Goal: Information Seeking & Learning: Understand process/instructions

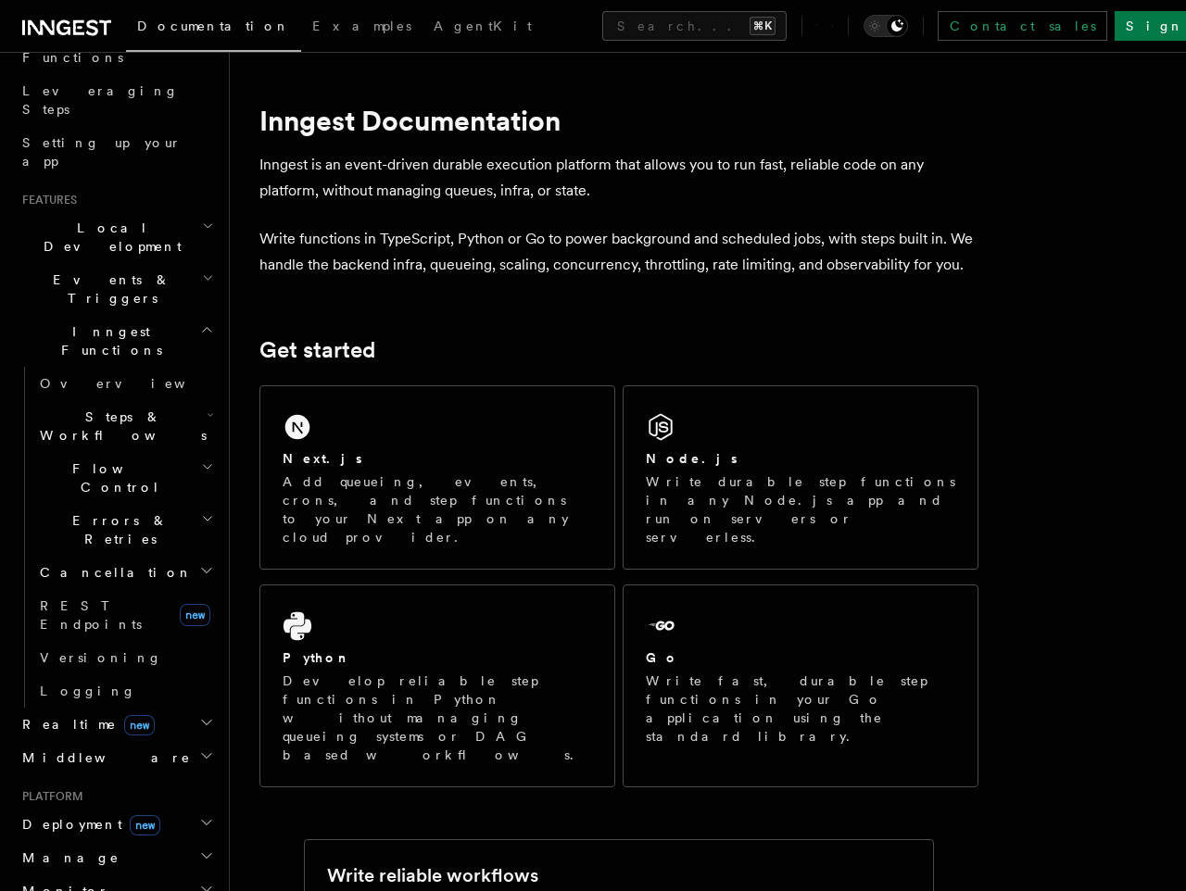
scroll to position [324, 0]
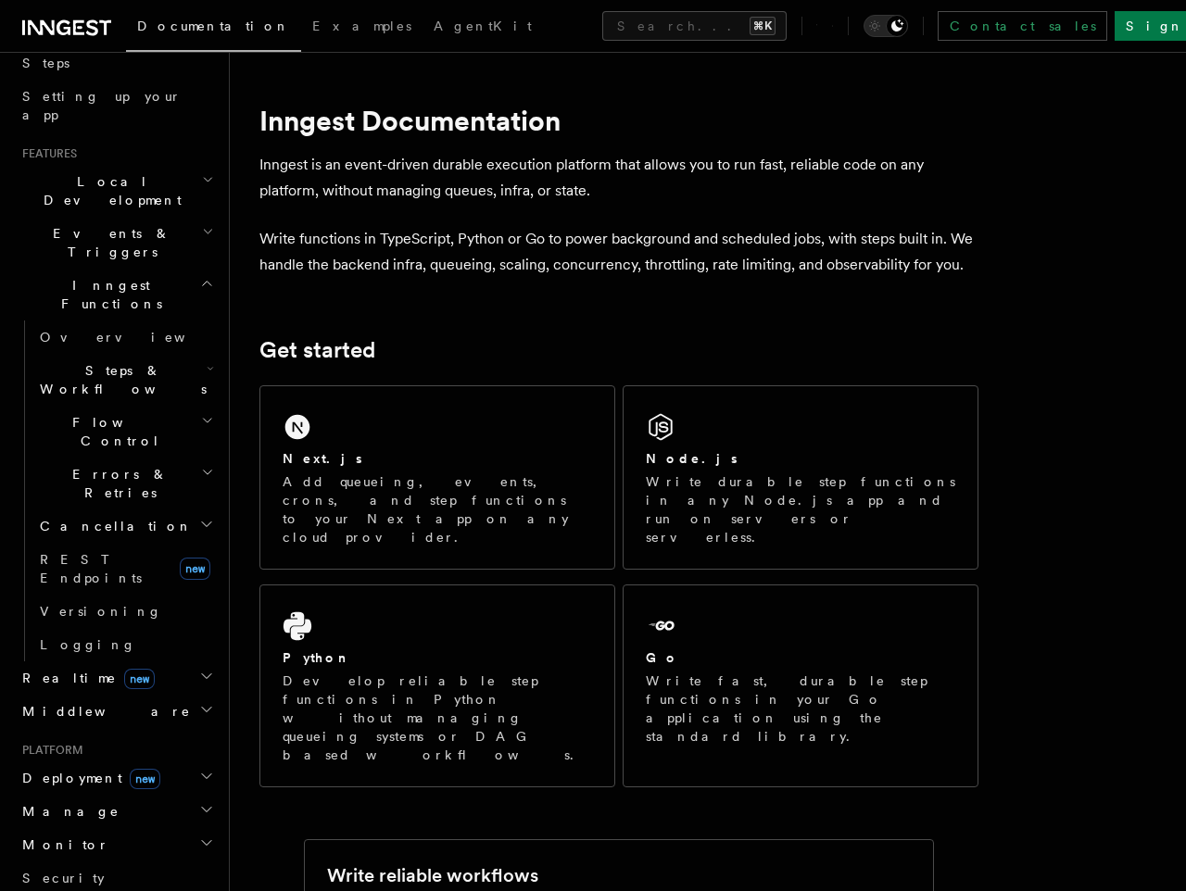
click at [59, 769] on span "Deployment new" at bounding box center [87, 778] width 145 height 19
click at [64, 804] on span "Overview" at bounding box center [135, 811] width 191 height 15
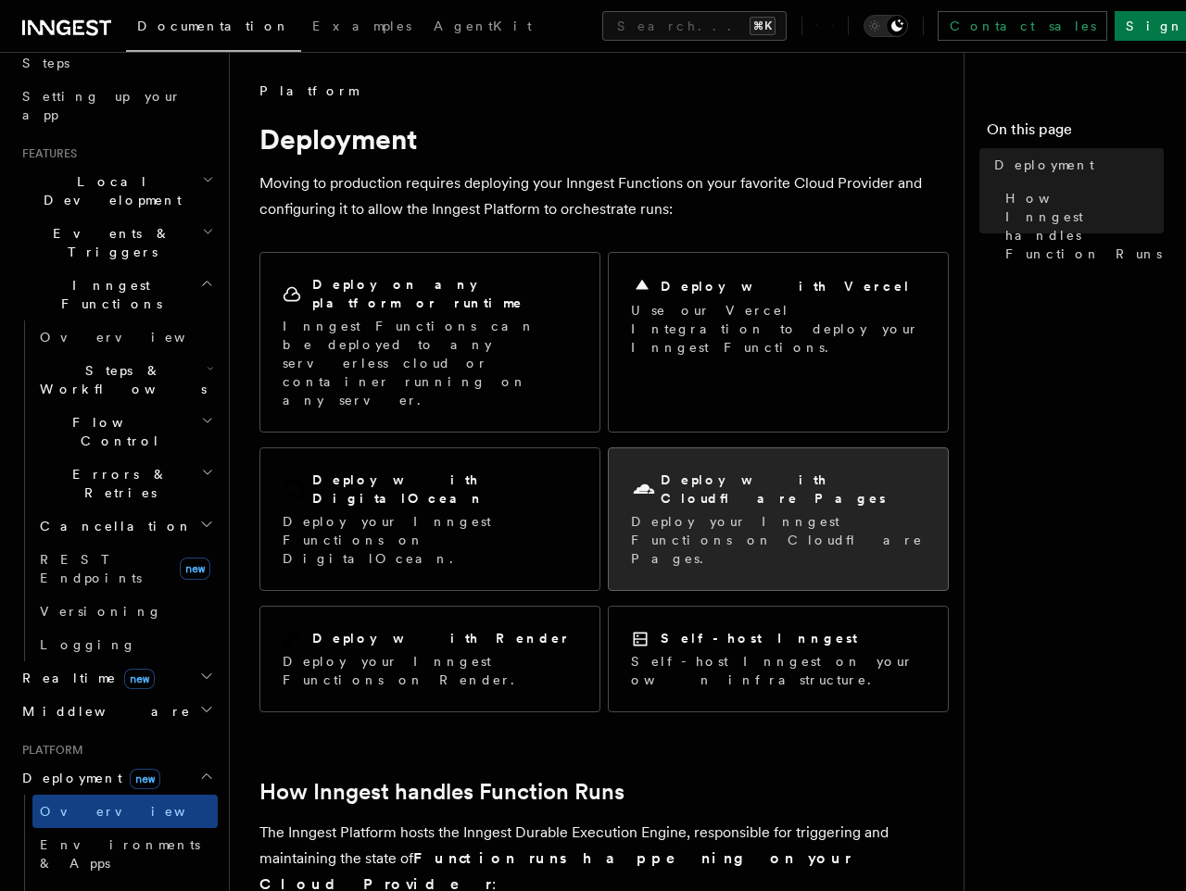
click at [773, 471] on h2 "Deploy with Cloudflare Pages" at bounding box center [793, 489] width 265 height 37
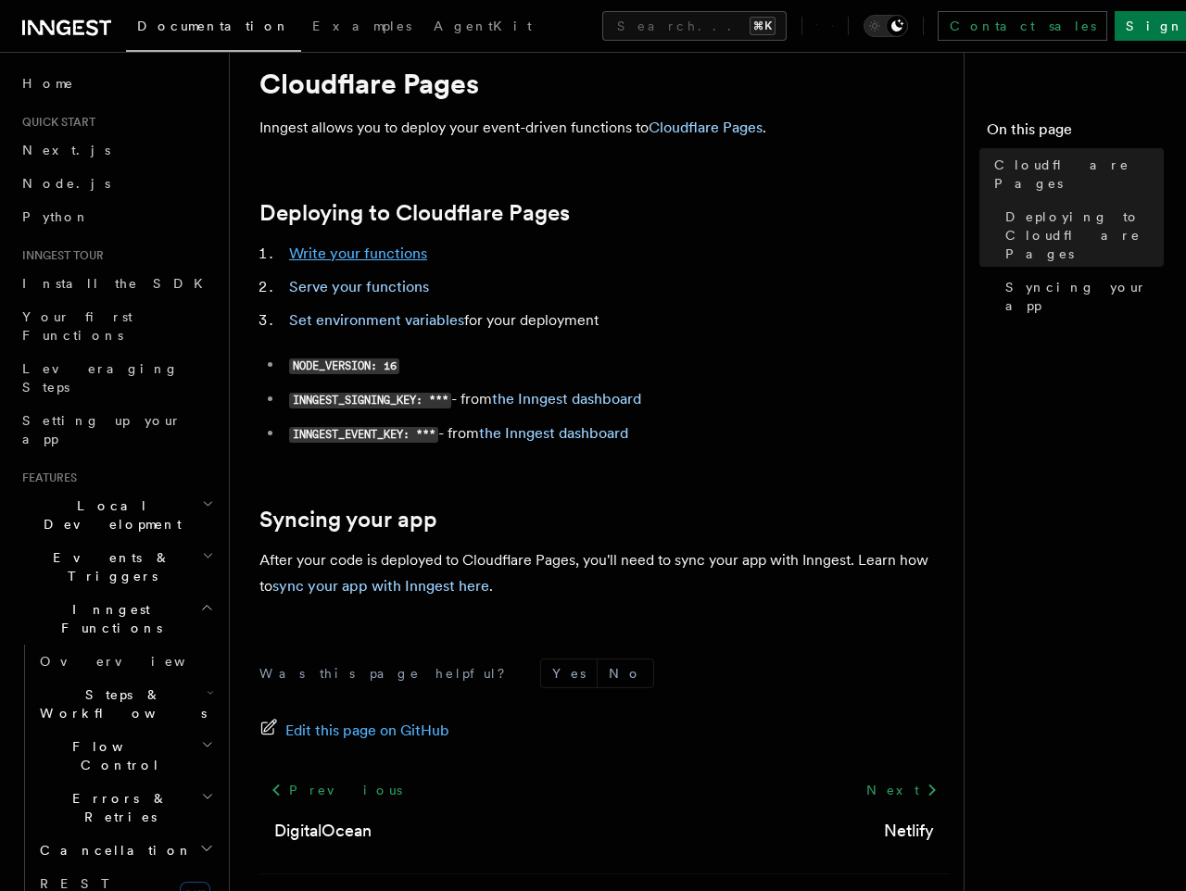
scroll to position [57, 0]
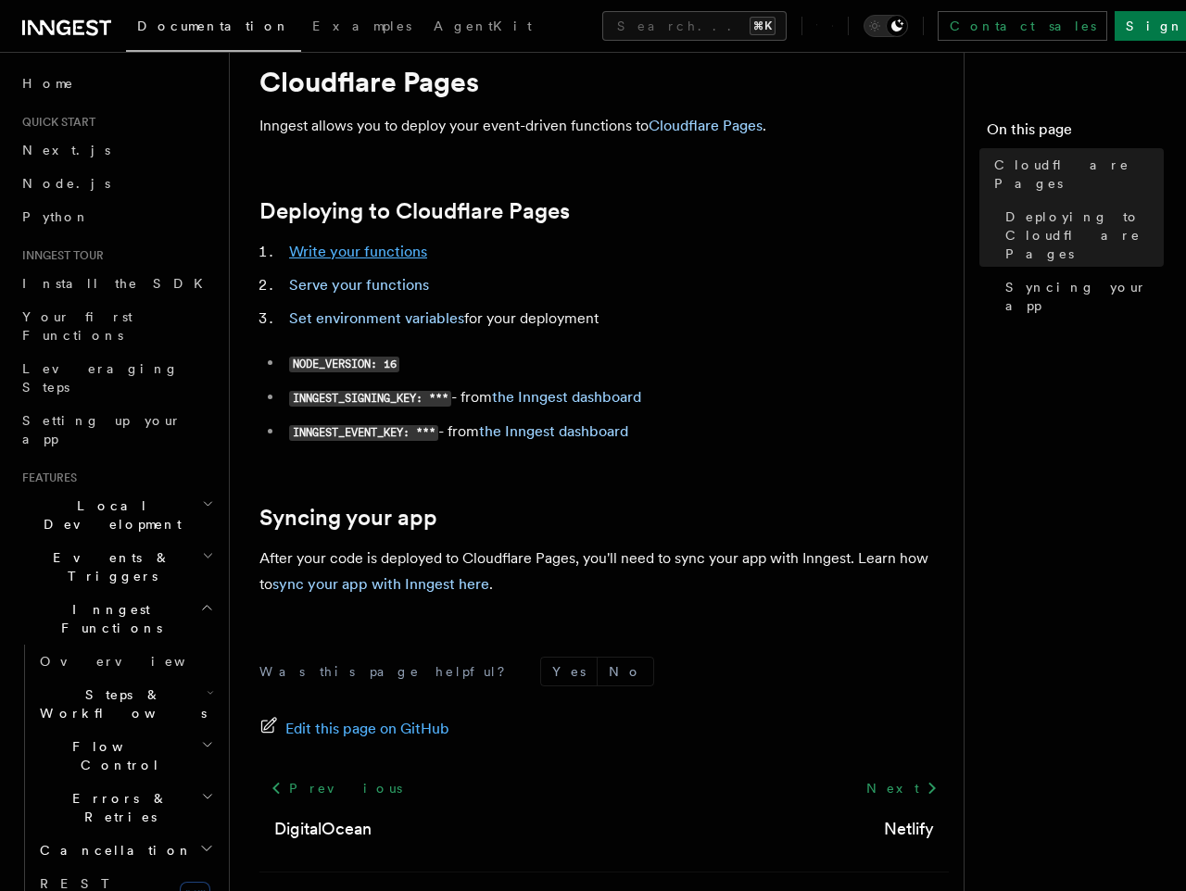
click at [372, 253] on link "Write your functions" at bounding box center [358, 252] width 138 height 18
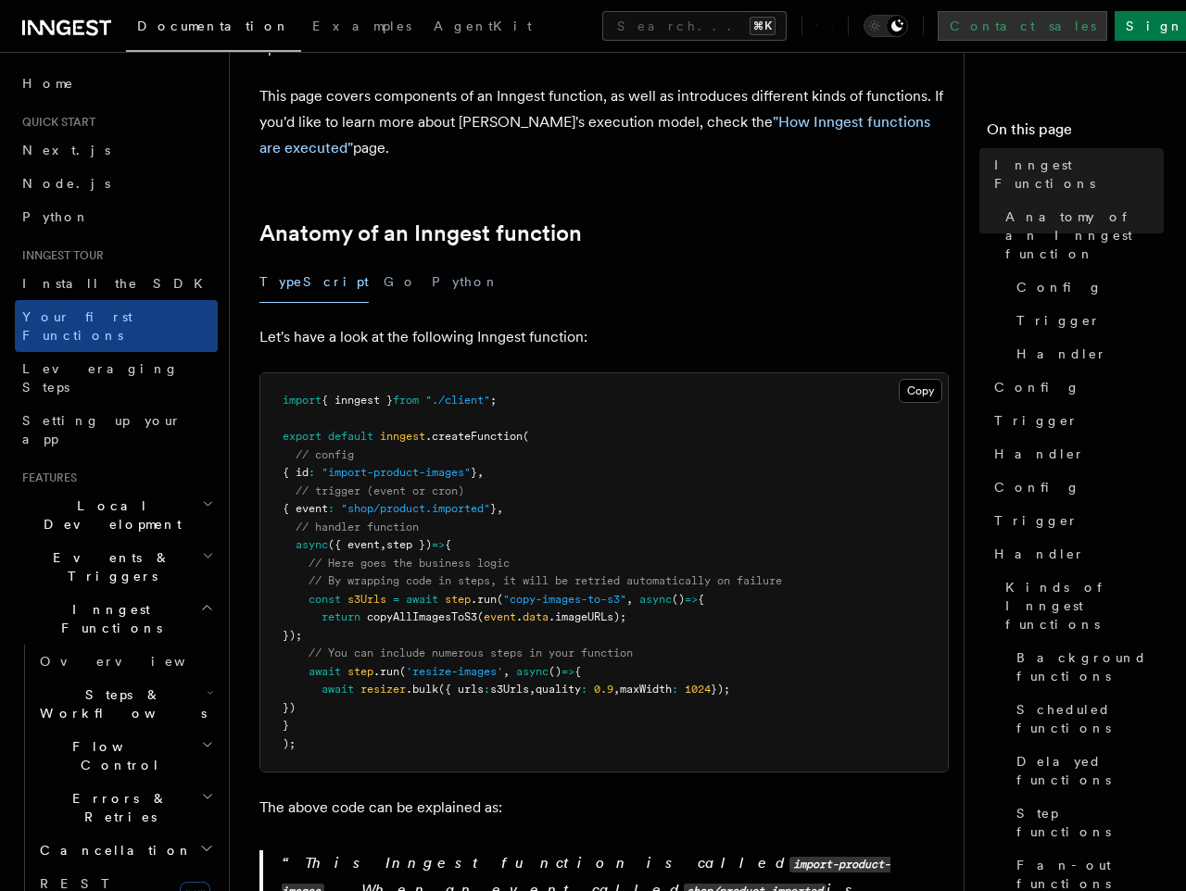
scroll to position [189, 0]
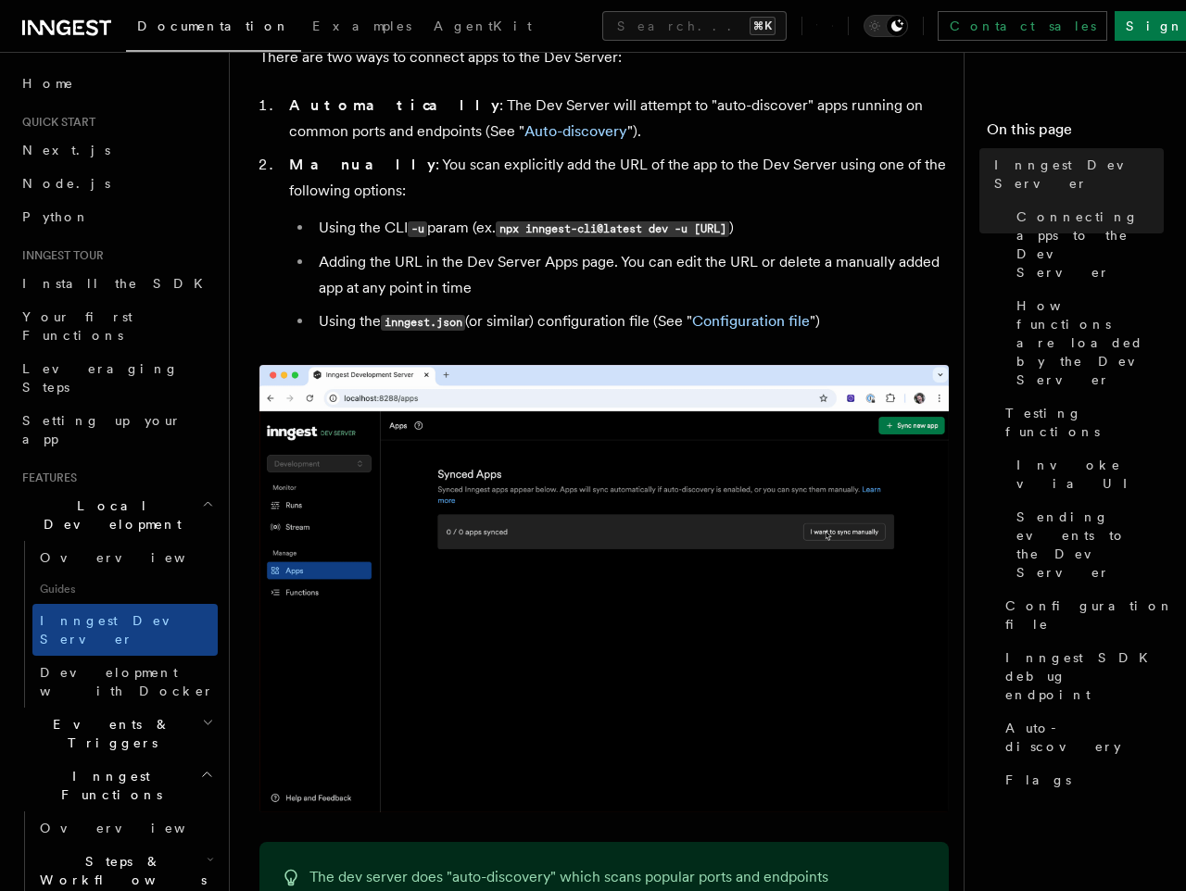
scroll to position [1177, 0]
